Goal: Task Accomplishment & Management: Use online tool/utility

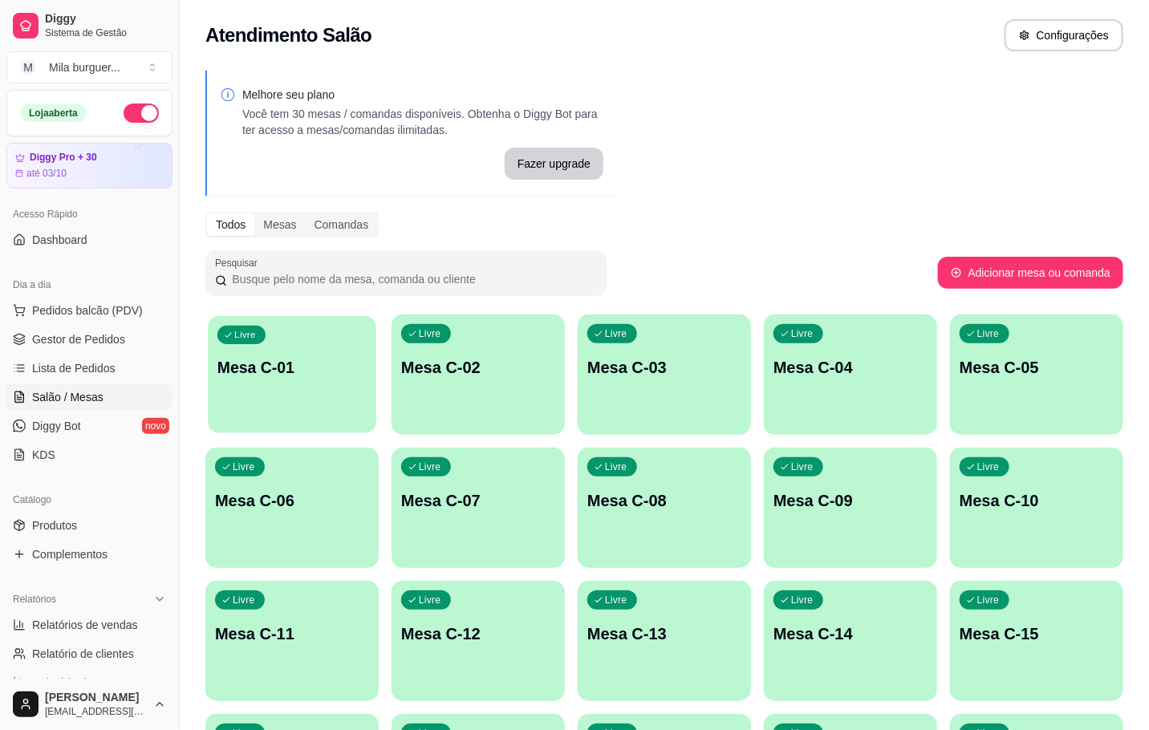
click at [316, 385] on div "Livre Mesa C-01" at bounding box center [292, 365] width 169 height 98
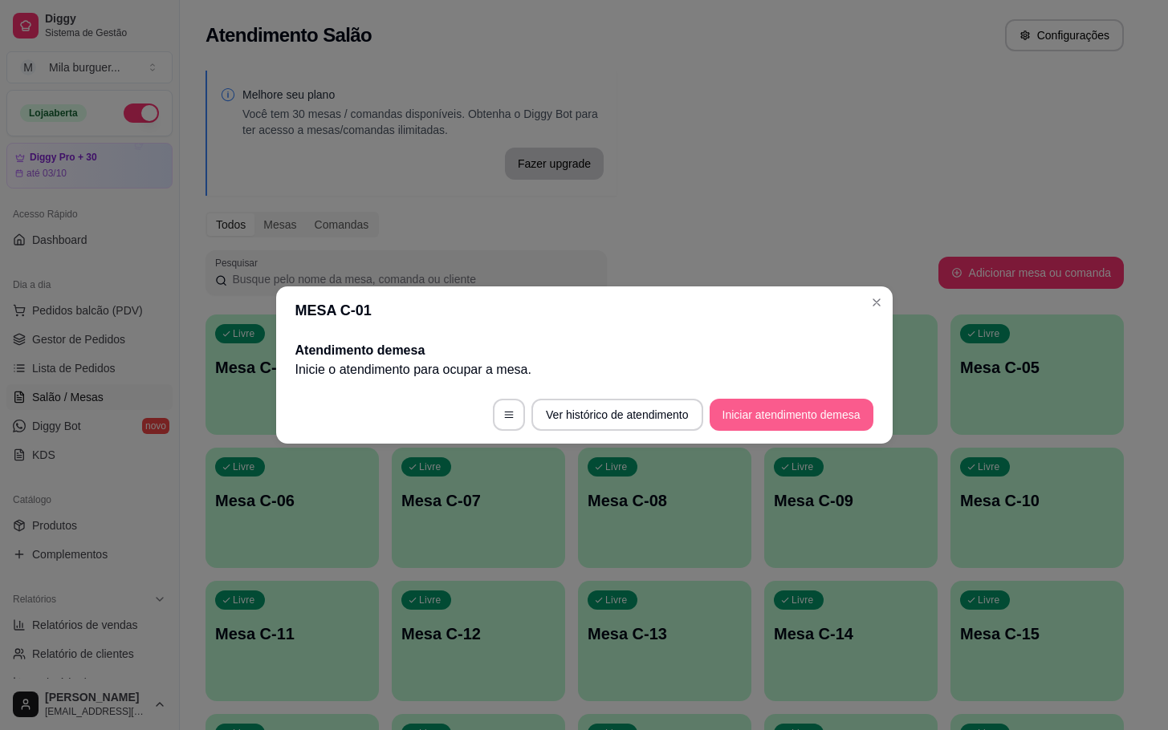
click at [747, 424] on button "Iniciar atendimento de mesa" at bounding box center [792, 415] width 164 height 32
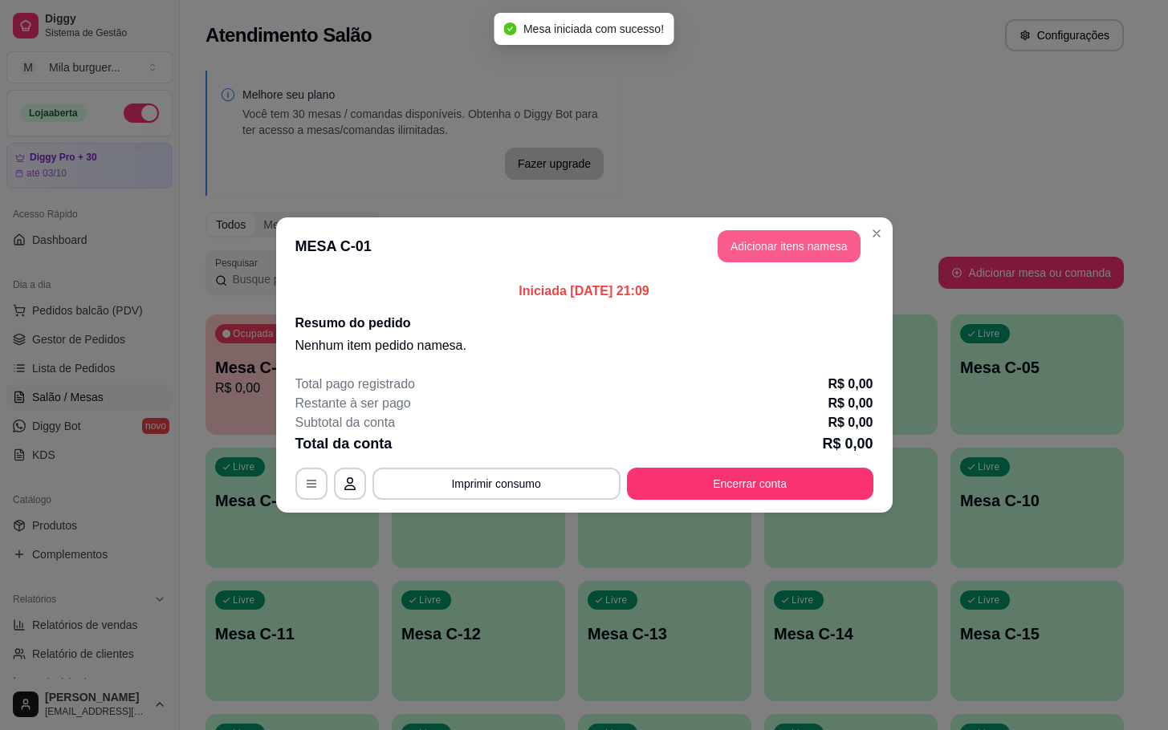
click at [788, 251] on button "Adicionar itens na mesa" at bounding box center [789, 246] width 143 height 32
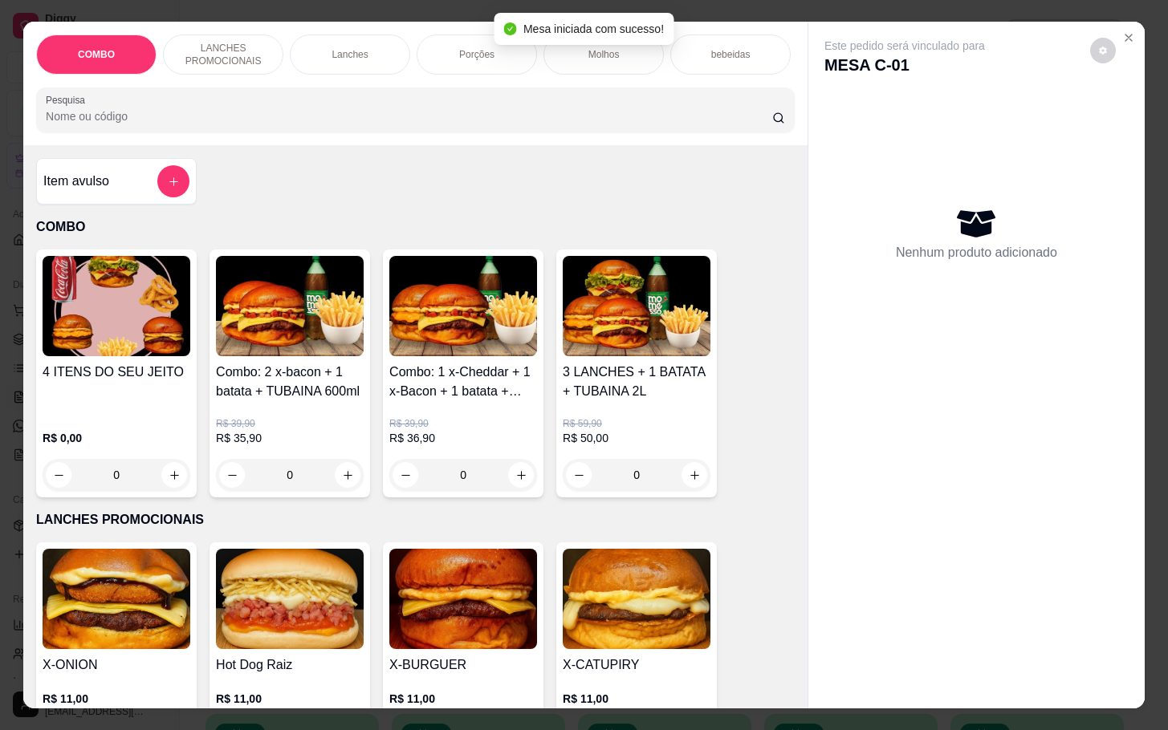
scroll to position [361, 0]
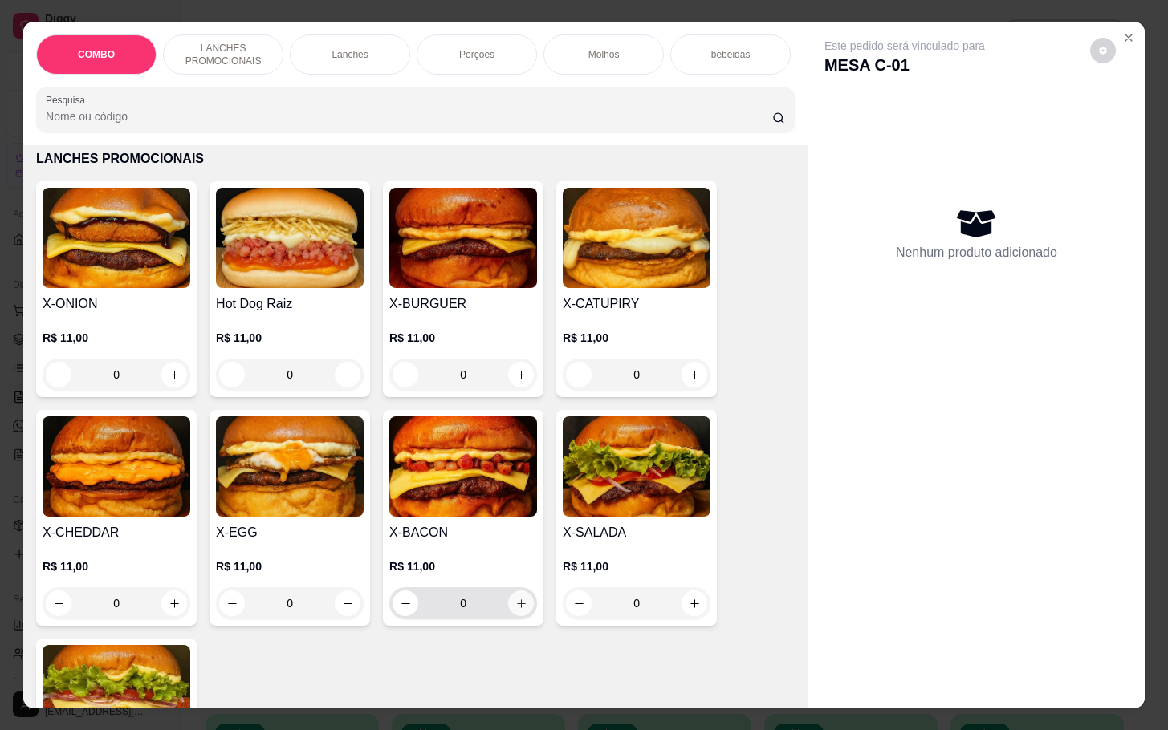
click at [511, 616] on button "increase-product-quantity" at bounding box center [521, 604] width 26 height 26
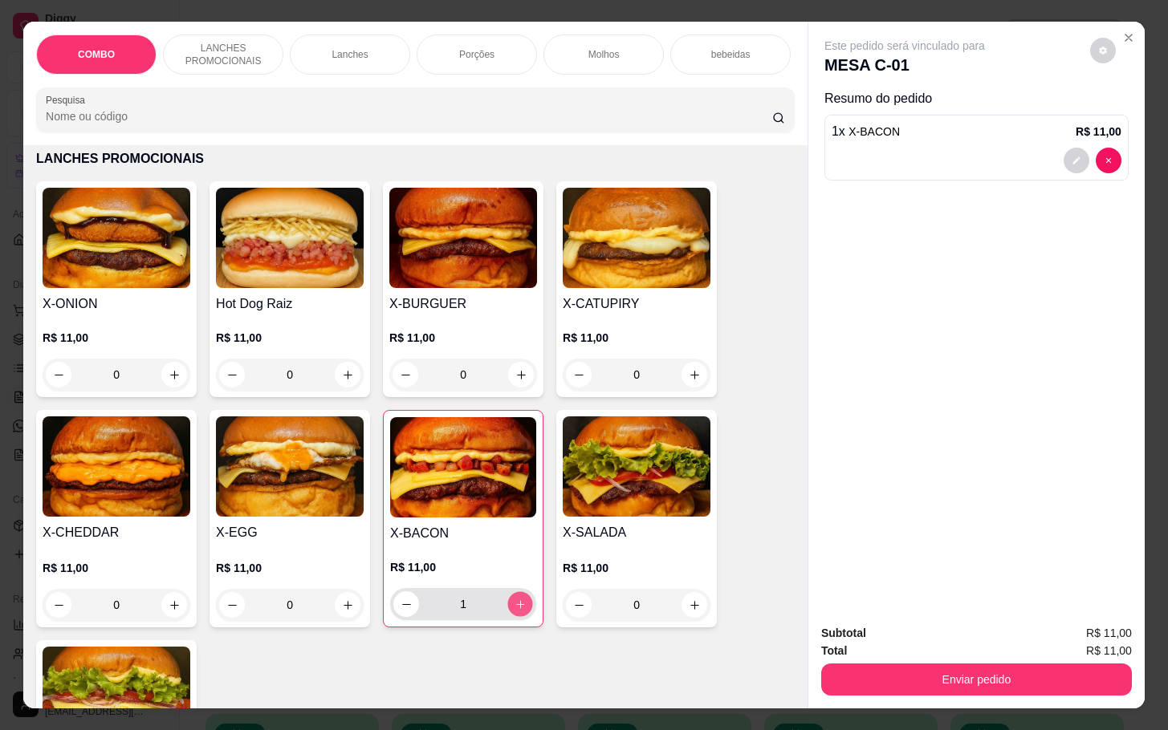
click at [511, 617] on button "increase-product-quantity" at bounding box center [520, 604] width 25 height 25
type input "2"
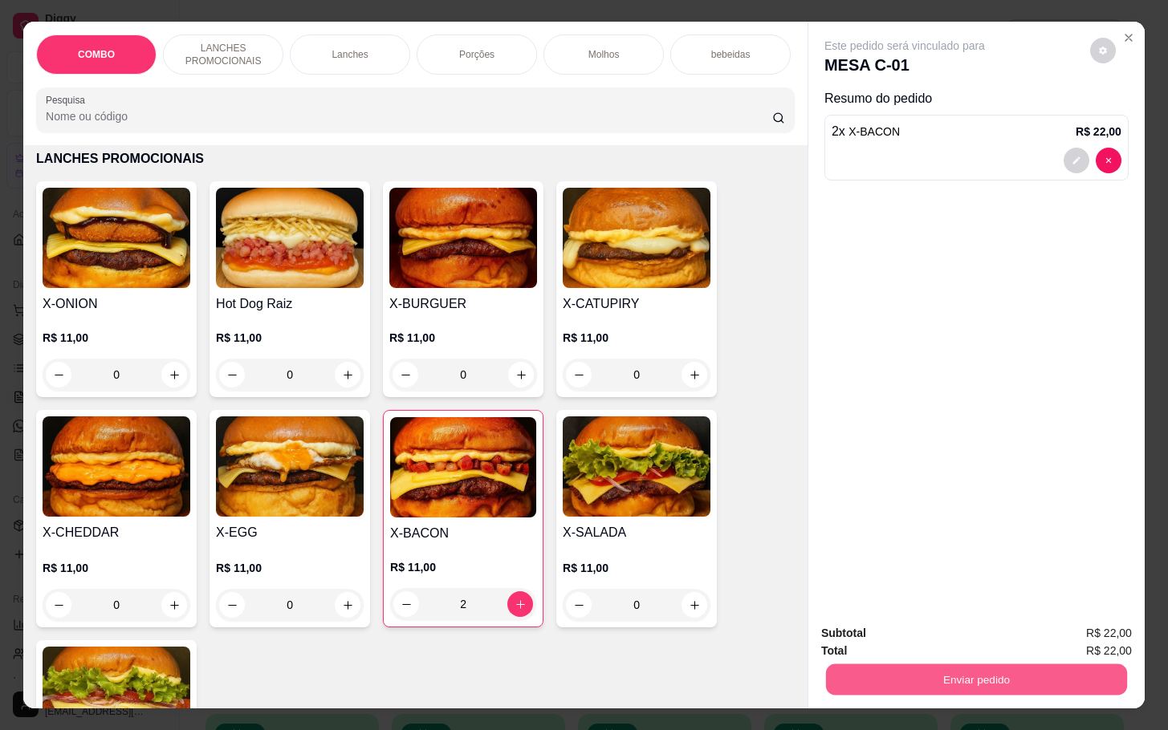
click at [962, 675] on button "Enviar pedido" at bounding box center [976, 679] width 301 height 31
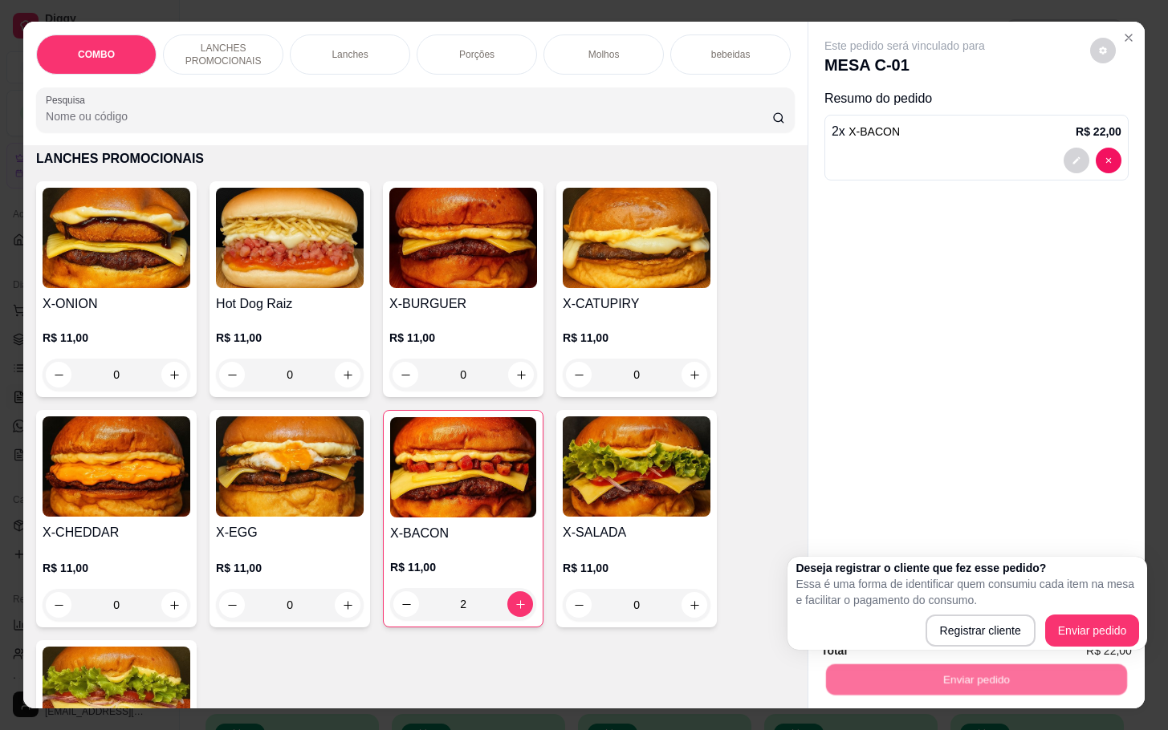
click at [958, 660] on div "Enviar pedido" at bounding box center [976, 678] width 311 height 36
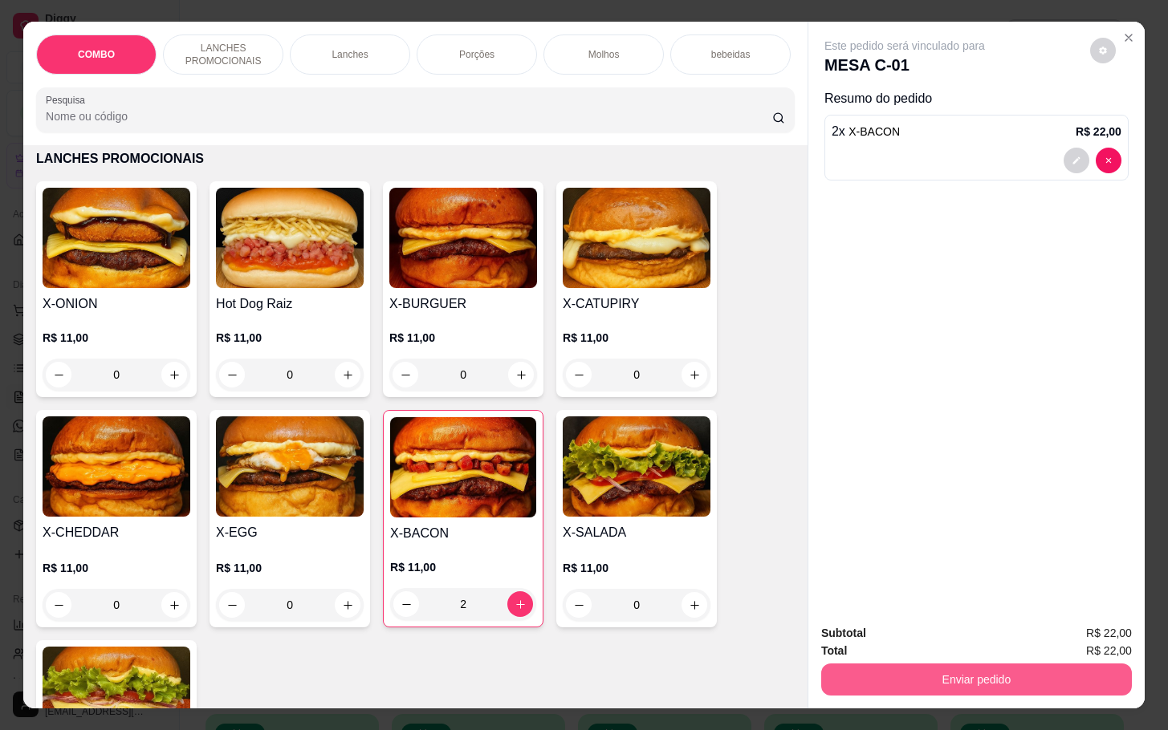
click at [968, 675] on button "Enviar pedido" at bounding box center [976, 680] width 311 height 32
click at [1072, 619] on button "Enviar pedido" at bounding box center [1087, 631] width 91 height 31
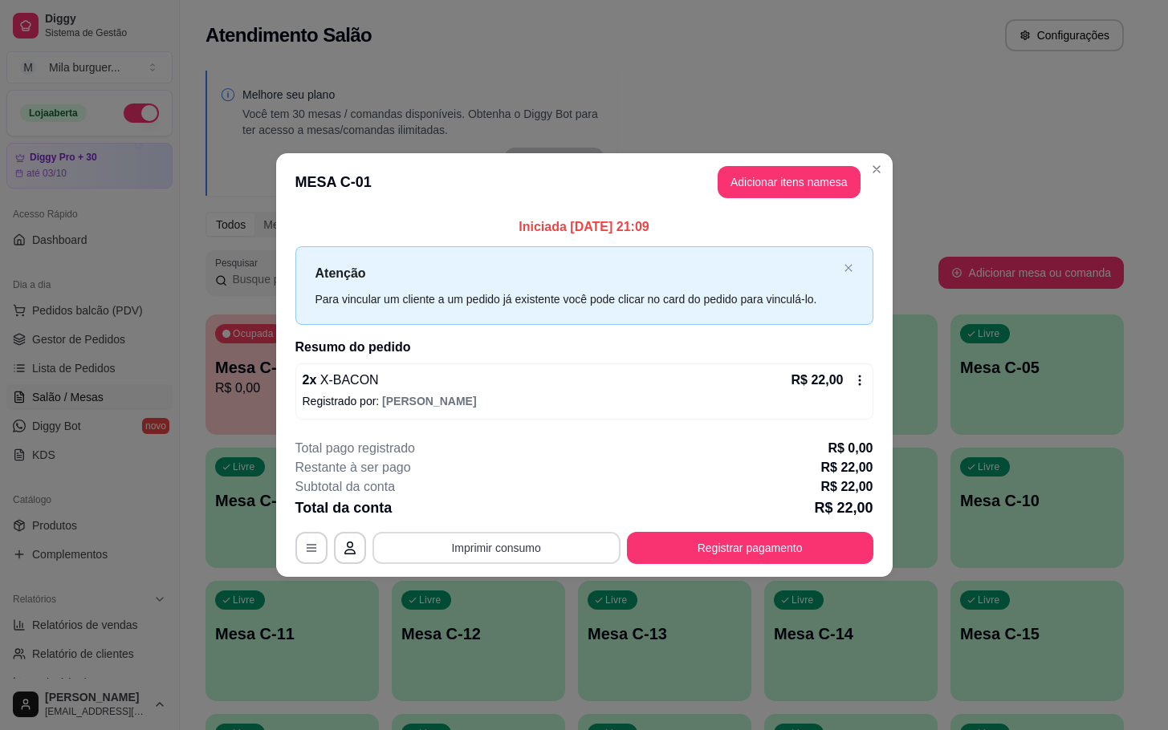
click at [514, 554] on button "Imprimir consumo" at bounding box center [496, 548] width 248 height 32
click at [520, 518] on button "IMPRESSORA" at bounding box center [501, 512] width 116 height 26
